Goal: Task Accomplishment & Management: Use online tool/utility

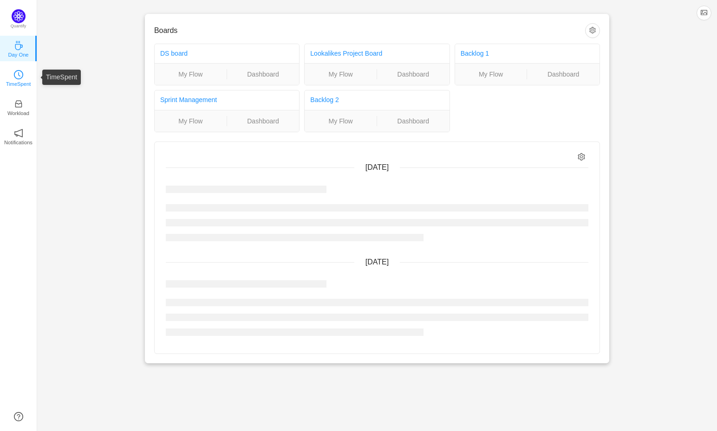
click at [20, 75] on icon "icon: clock-circle" at bounding box center [18, 74] width 9 height 9
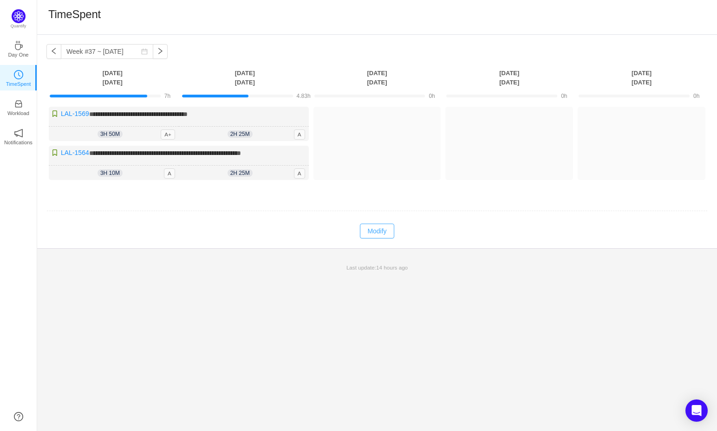
click at [371, 233] on button "Modify" at bounding box center [377, 231] width 34 height 15
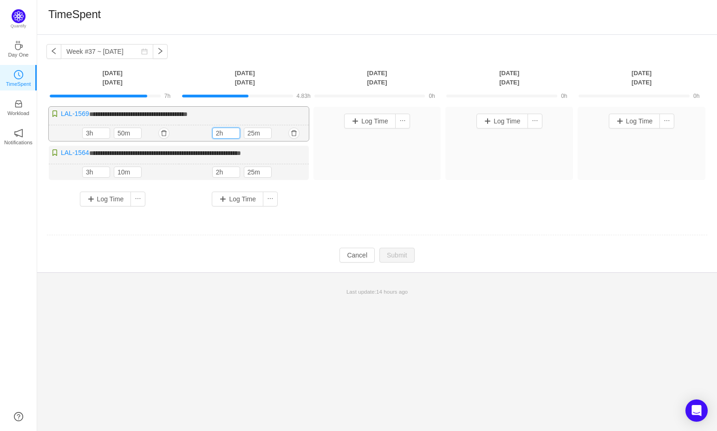
drag, startPoint x: 218, startPoint y: 131, endPoint x: 210, endPoint y: 131, distance: 7.4
click at [210, 131] on div "2h 25m 2h 25m" at bounding box center [244, 133] width 130 height 16
drag, startPoint x: 248, startPoint y: 131, endPoint x: 207, endPoint y: 125, distance: 42.2
click at [207, 125] on div "2h 25m 2h 25m" at bounding box center [244, 133] width 130 height 16
type input "30m"
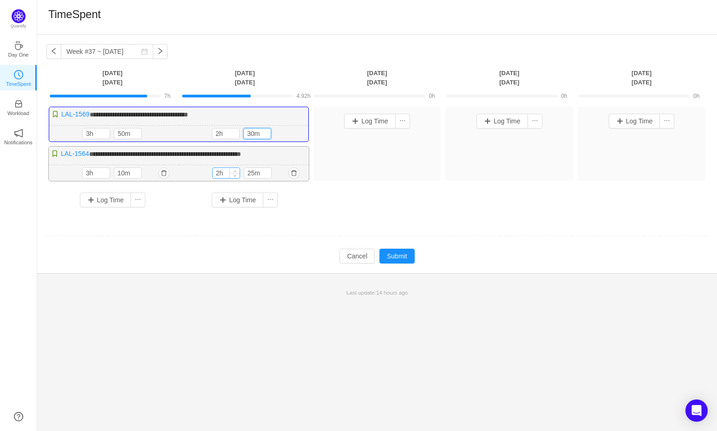
click at [219, 173] on input "2h" at bounding box center [226, 173] width 27 height 10
click at [289, 171] on button "button" at bounding box center [293, 173] width 11 height 11
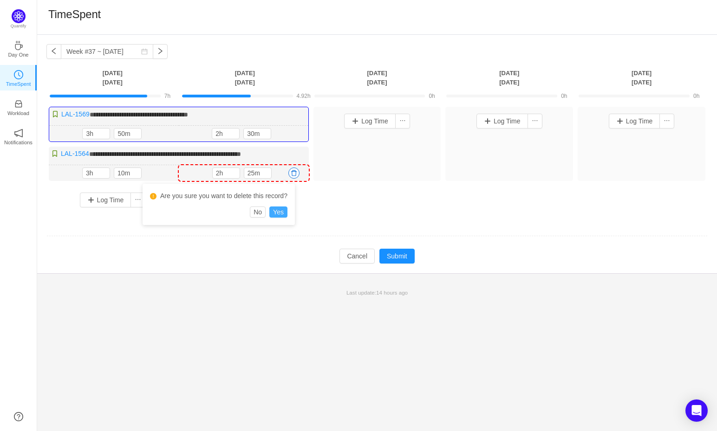
click at [282, 215] on button "Yes" at bounding box center [278, 212] width 18 height 11
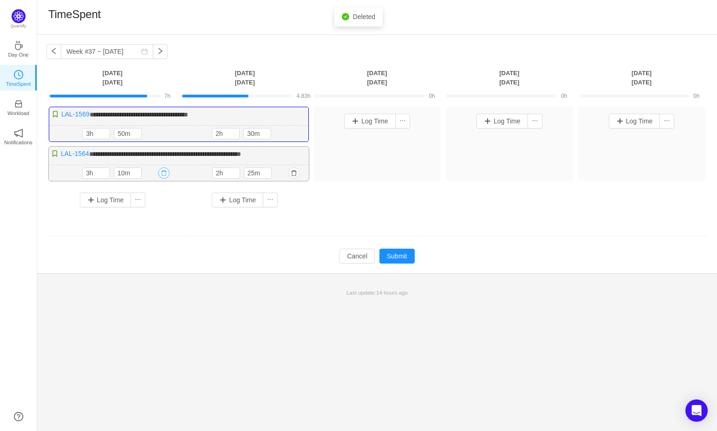
click at [167, 174] on button "button" at bounding box center [163, 173] width 11 height 11
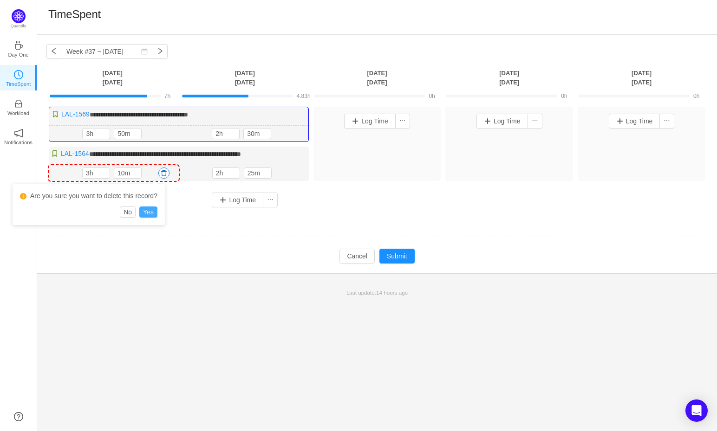
click at [152, 212] on button "Yes" at bounding box center [148, 212] width 18 height 11
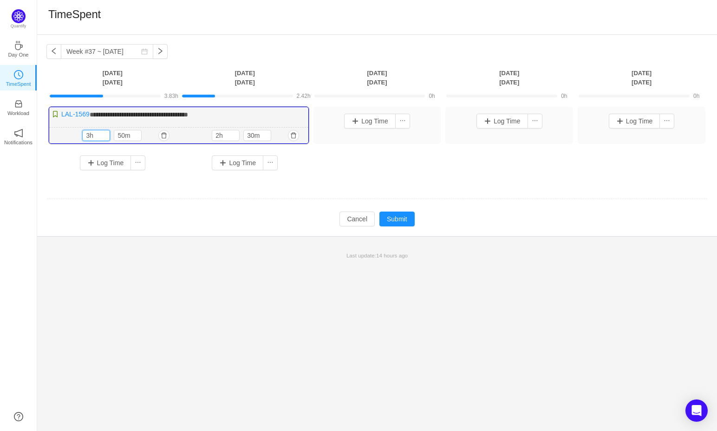
drag, startPoint x: 89, startPoint y: 135, endPoint x: 62, endPoint y: 133, distance: 27.0
click at [61, 133] on div "3h 50m 3h 50m" at bounding box center [114, 136] width 130 height 16
type input "1h"
type input "30m"
click at [389, 216] on button "Submit" at bounding box center [396, 219] width 35 height 15
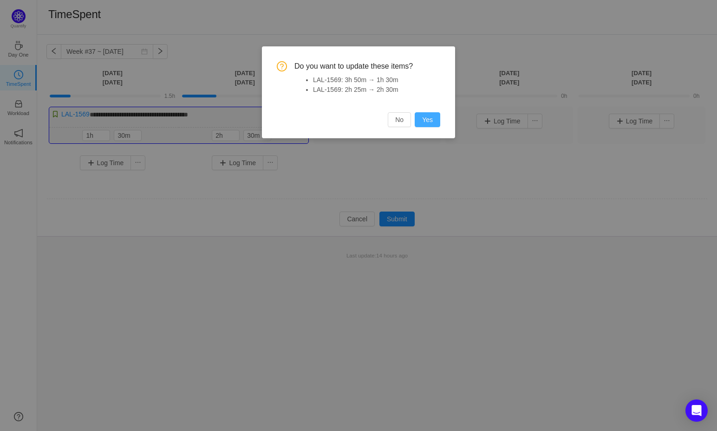
click at [424, 119] on button "Yes" at bounding box center [428, 119] width 26 height 15
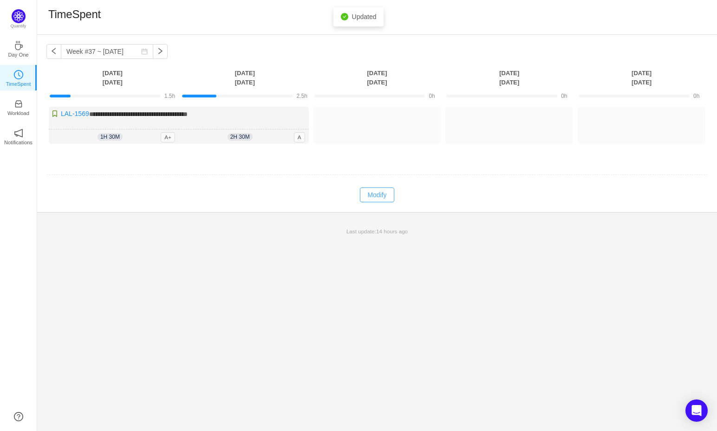
click at [383, 195] on button "Modify" at bounding box center [377, 195] width 34 height 15
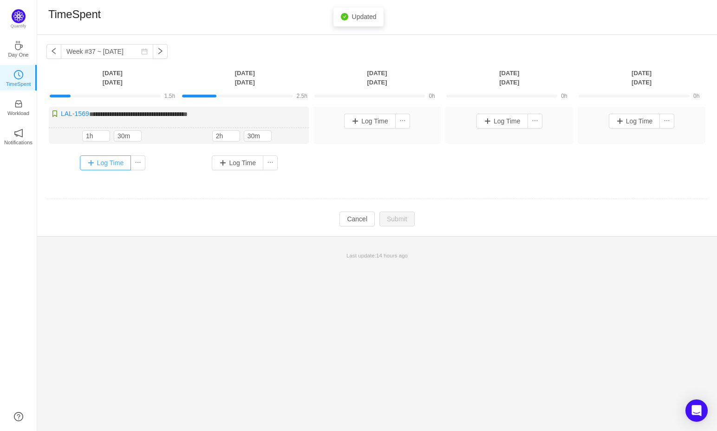
click at [105, 164] on button "Log Time" at bounding box center [106, 163] width 52 height 15
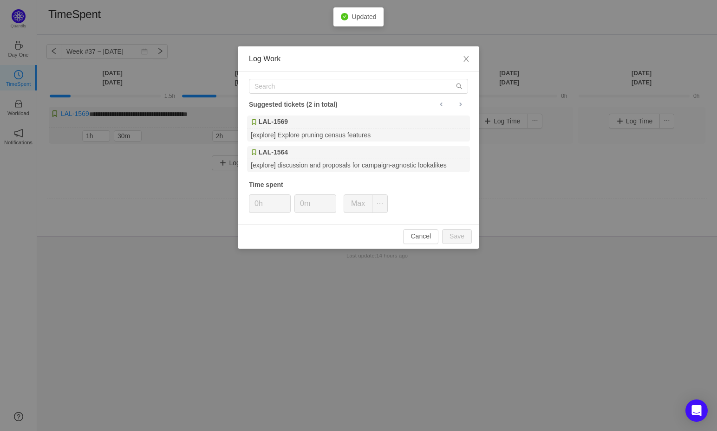
click at [294, 97] on div "Suggested tickets (2 in total) LAL-1569 [explore] Explore pruning census featur…" at bounding box center [359, 148] width 242 height 152
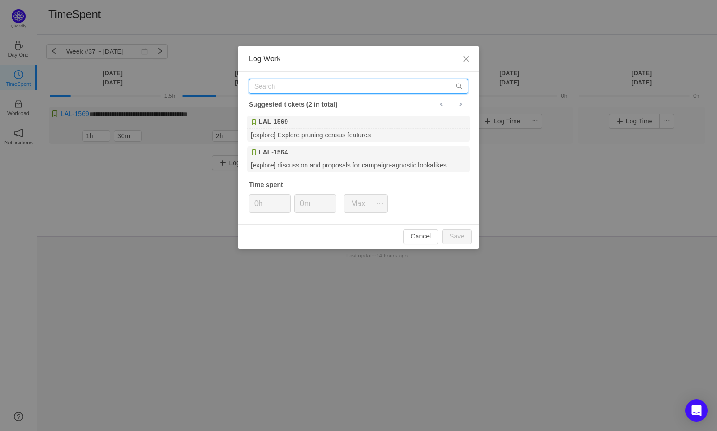
click at [293, 86] on input "text" at bounding box center [358, 86] width 219 height 15
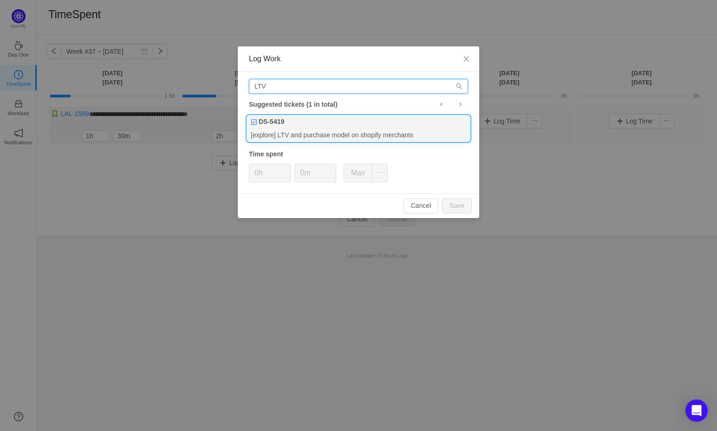
type input "LTV"
click at [336, 135] on div "[explore] LTV and purchase model on shopify merchants" at bounding box center [358, 135] width 223 height 13
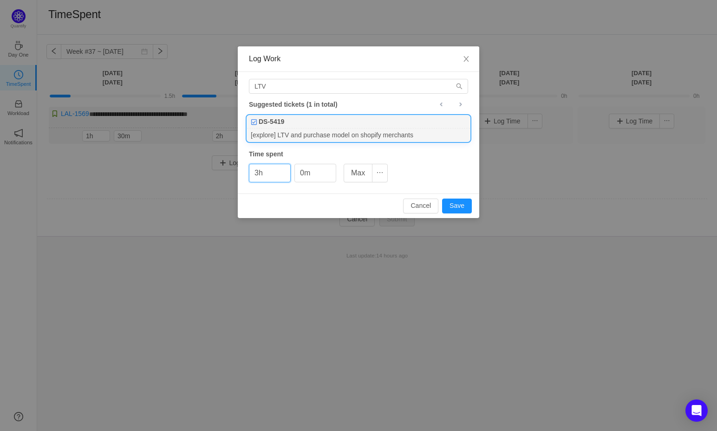
type input "3h"
type input "30m"
click at [462, 203] on button "Save" at bounding box center [457, 206] width 30 height 15
type input "0h"
type input "0m"
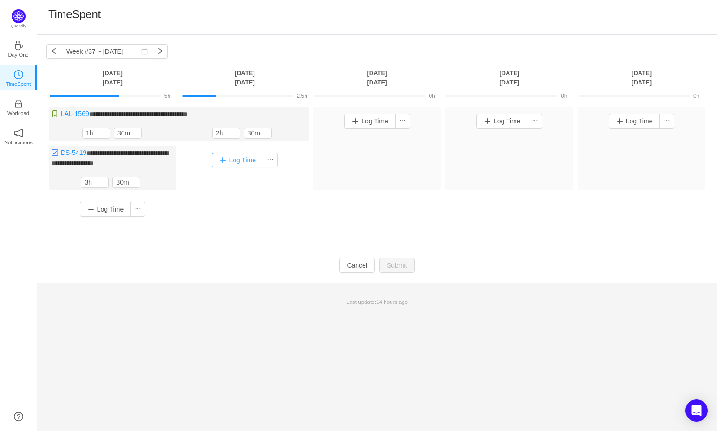
click at [234, 164] on button "Log Time" at bounding box center [238, 160] width 52 height 15
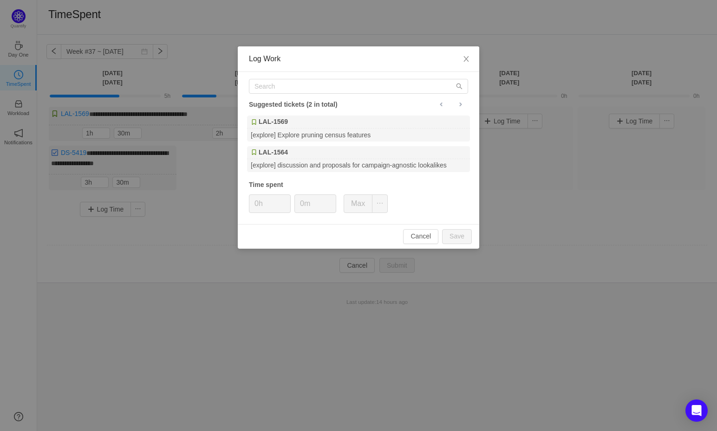
click at [320, 78] on div "Suggested tickets (2 in total) LAL-1569 [explore] Explore pruning census featur…" at bounding box center [359, 148] width 242 height 152
click at [316, 89] on input "text" at bounding box center [358, 86] width 219 height 15
type input "{"
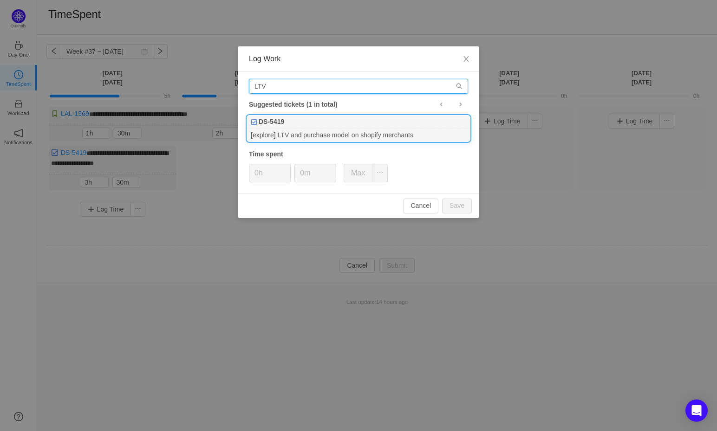
type input "LTV"
click at [310, 122] on div "DS-5419" at bounding box center [358, 122] width 223 height 13
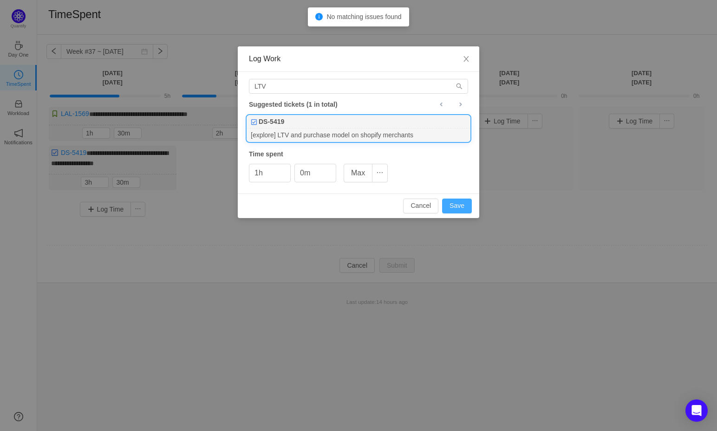
click at [463, 211] on button "Save" at bounding box center [457, 206] width 30 height 15
type input "0h"
